Goal: Information Seeking & Learning: Learn about a topic

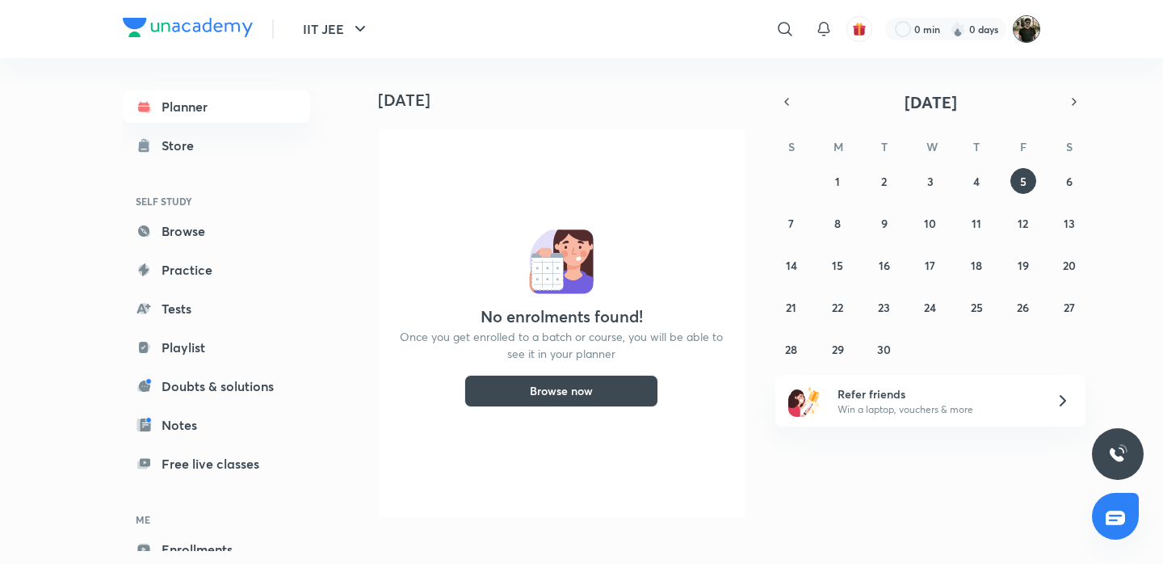
click at [1028, 23] on img at bounding box center [1026, 28] width 27 height 27
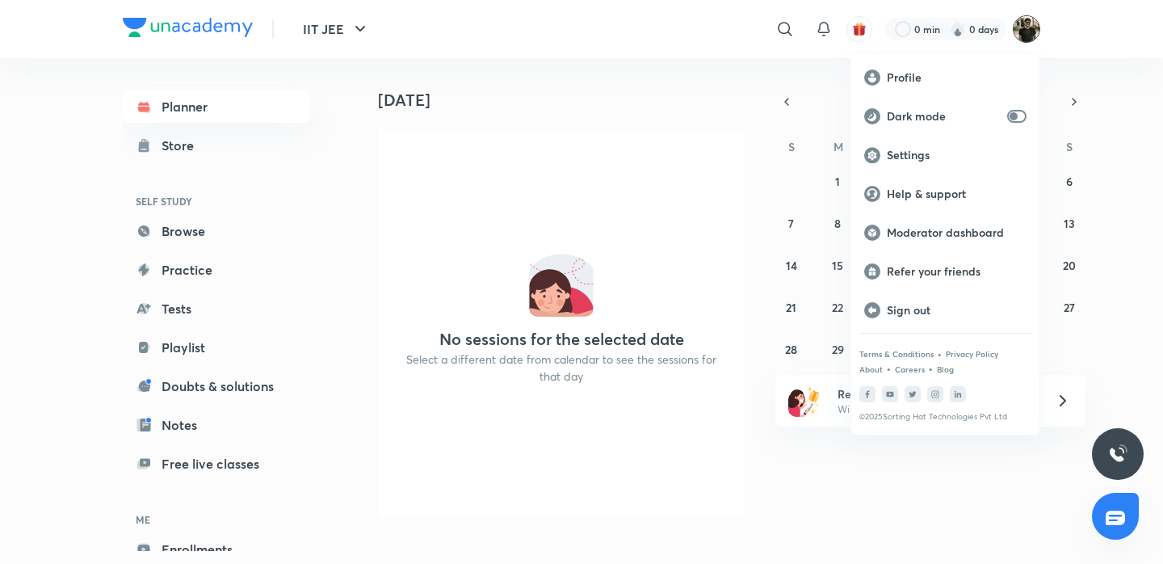
click at [732, 39] on div at bounding box center [581, 282] width 1163 height 564
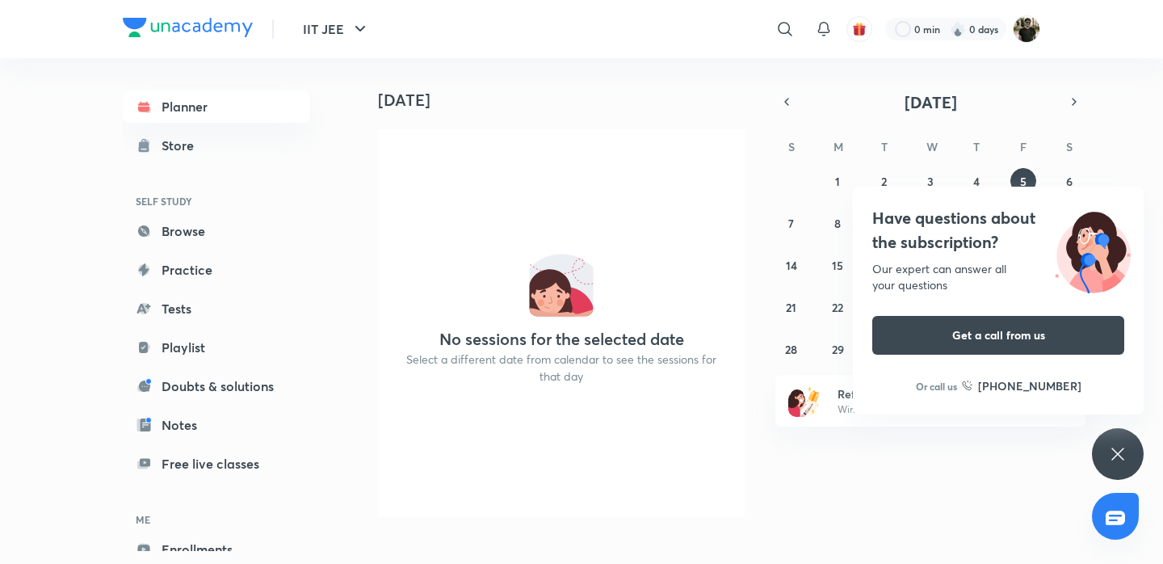
click at [721, 36] on div "​" at bounding box center [652, 29] width 297 height 39
